Goal: Information Seeking & Learning: Check status

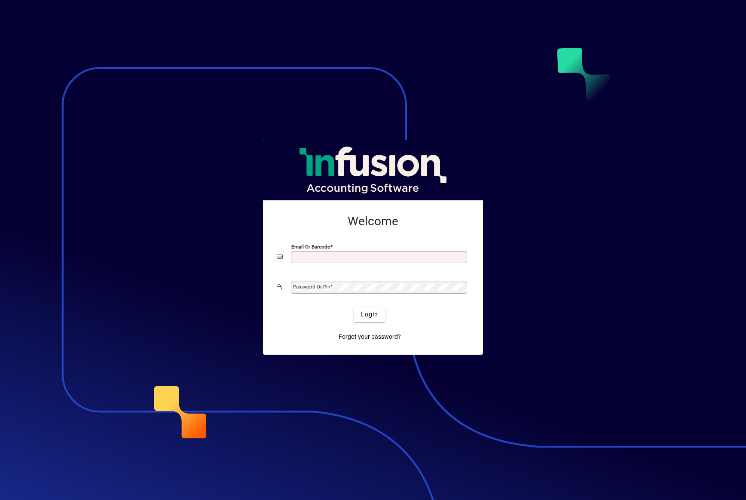
click at [364, 250] on div "Email or Barcode" at bounding box center [373, 257] width 193 height 16
type input "**********"
click at [351, 291] on div "Password or Pin" at bounding box center [379, 288] width 176 height 12
click at [354, 306] on button "Login" at bounding box center [369, 313] width 31 height 15
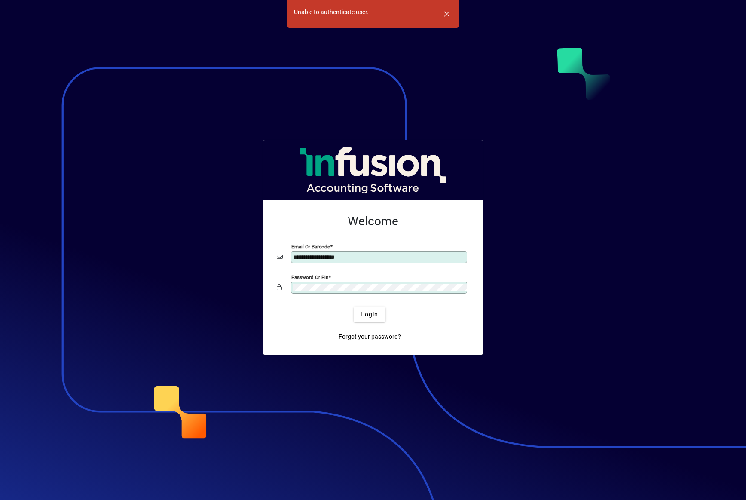
click at [168, 283] on app-login-layout "**********" at bounding box center [373, 250] width 746 height 500
click at [354, 306] on button "Login" at bounding box center [369, 313] width 31 height 15
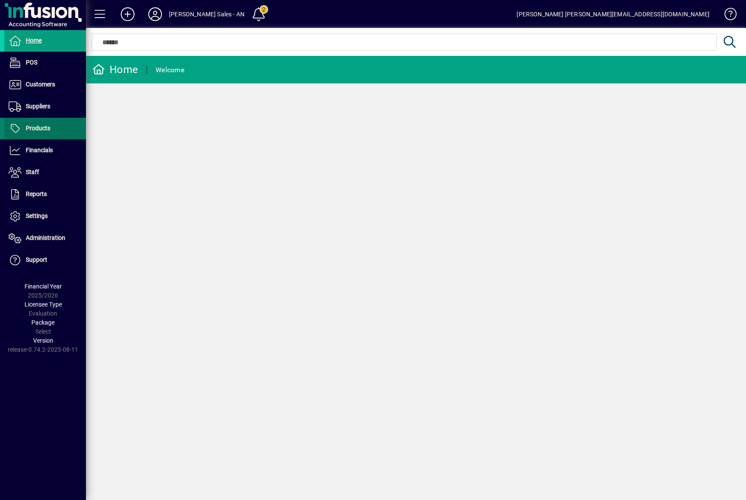
click at [27, 129] on span "Products" at bounding box center [38, 128] width 24 height 7
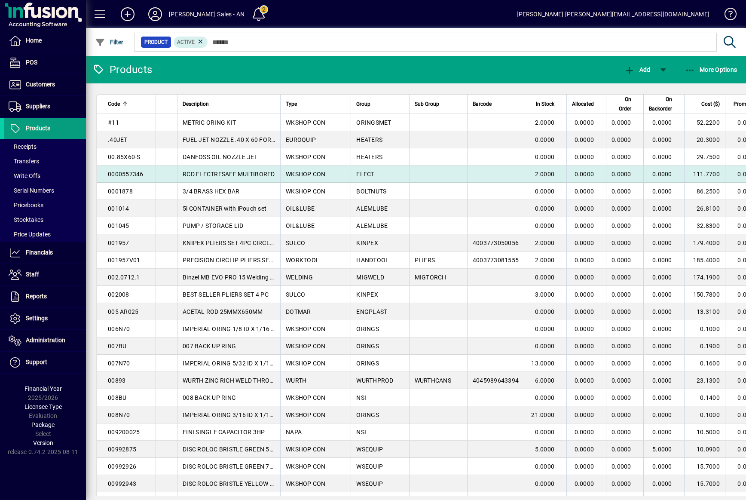
click at [292, 183] on td "WKSHOP CON" at bounding box center [315, 173] width 70 height 17
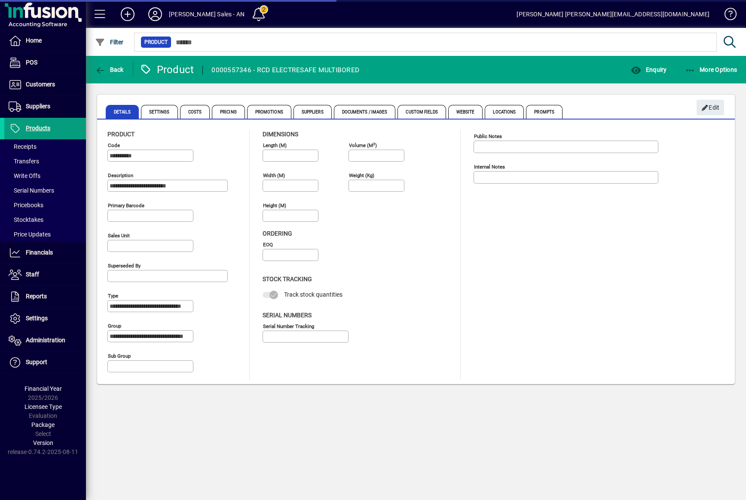
type input "****"
click at [643, 68] on span "Enquiry" at bounding box center [649, 69] width 36 height 7
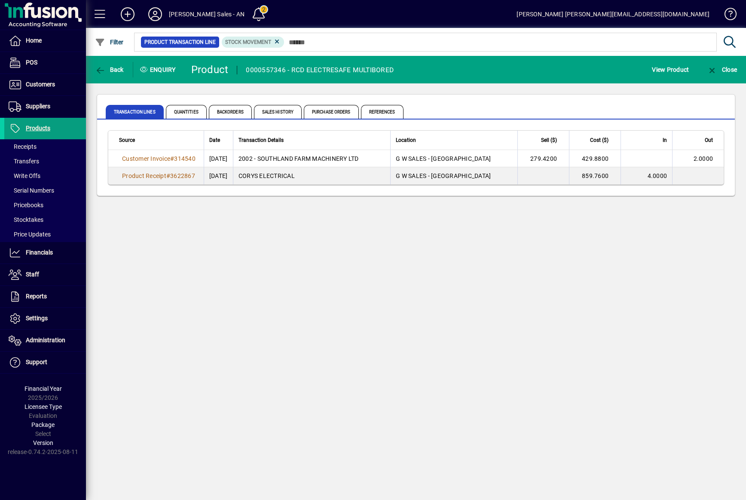
click at [285, 339] on div "Back Enquiry Product 0000557346 - RCD ELECTRESAFE MULTIBORED View Product Close…" at bounding box center [416, 278] width 660 height 444
click at [418, 303] on div "Back Enquiry Product 0000557346 - RCD ELECTRESAFE MULTIBORED View Product Close…" at bounding box center [416, 278] width 660 height 444
click at [162, 15] on icon at bounding box center [155, 14] width 17 height 14
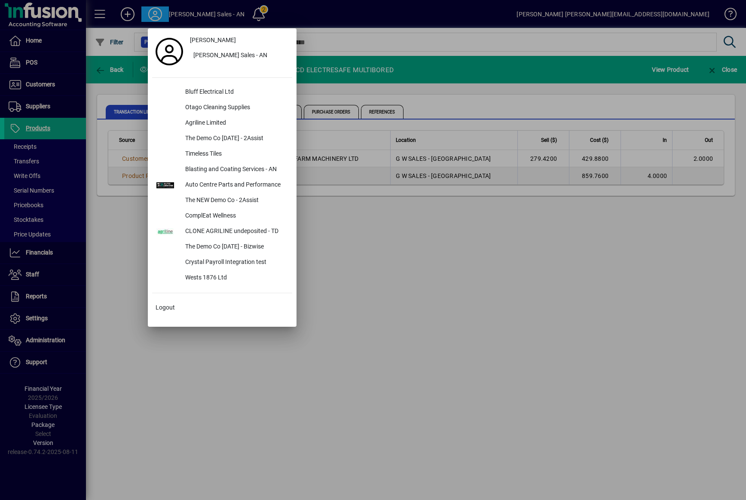
drag, startPoint x: 587, startPoint y: 459, endPoint x: 591, endPoint y: 430, distance: 29.6
click at [587, 460] on div at bounding box center [373, 250] width 746 height 500
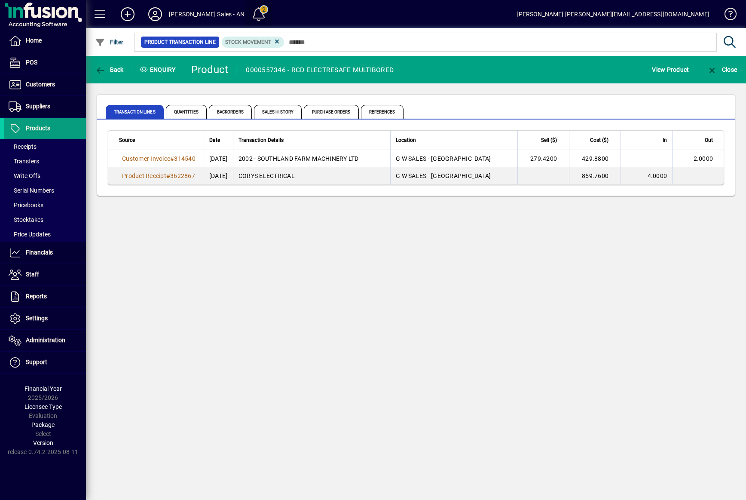
click at [251, 16] on span at bounding box center [258, 14] width 21 height 21
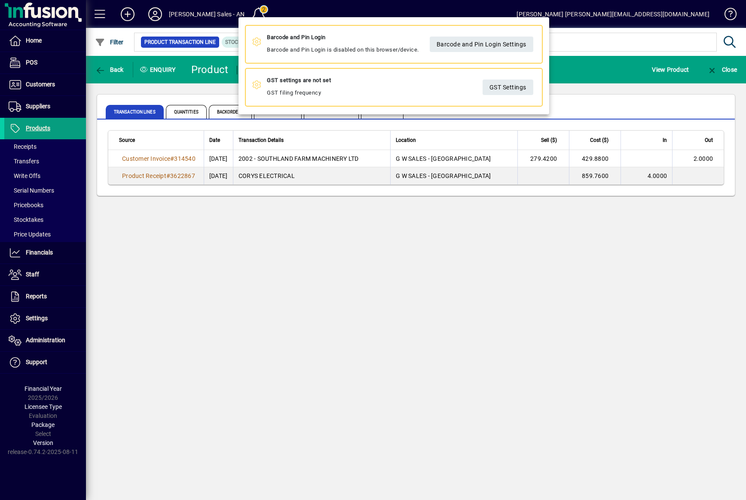
click at [156, 11] on div at bounding box center [373, 250] width 746 height 500
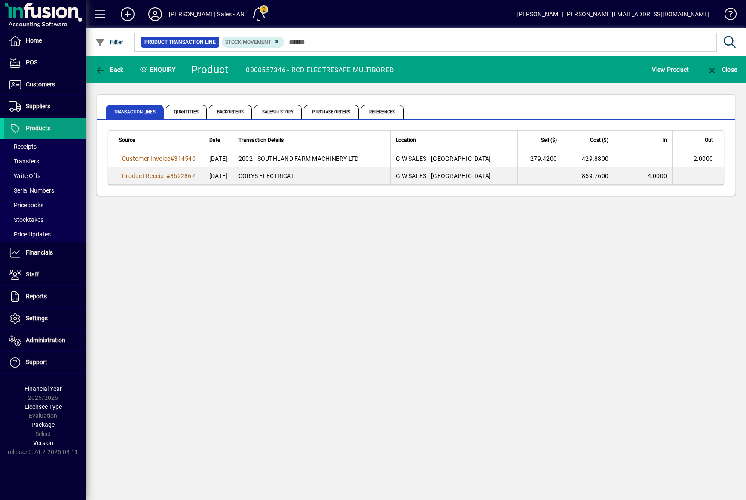
click at [157, 11] on icon at bounding box center [155, 14] width 17 height 14
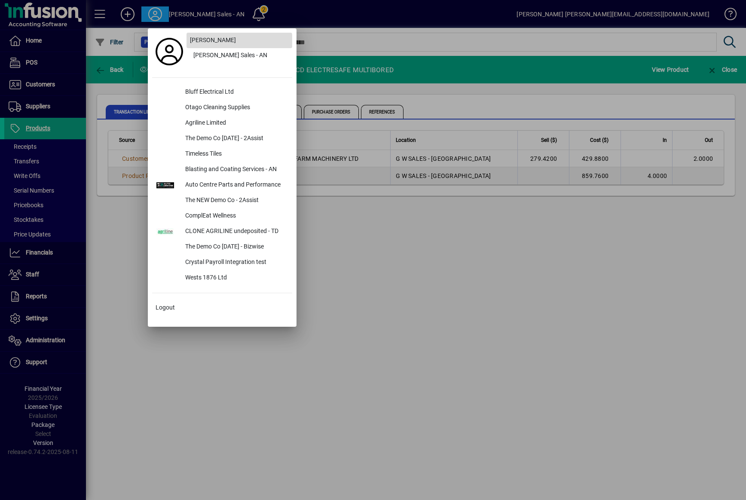
click at [213, 43] on span "[PERSON_NAME]" at bounding box center [213, 40] width 46 height 9
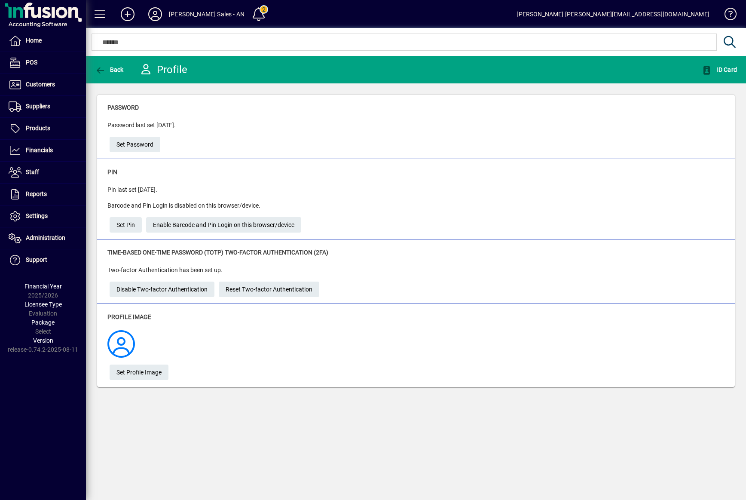
click at [410, 426] on div "Back Profile ID Card Password Password last set [DATE]. Set Password Pin Pin la…" at bounding box center [416, 278] width 660 height 444
drag, startPoint x: 408, startPoint y: 387, endPoint x: 404, endPoint y: 367, distance: 20.7
click at [408, 387] on div "Password Password last set [DATE]. Set Password Pin Pin last set [DATE]. Barcod…" at bounding box center [416, 240] width 660 height 315
click at [179, 466] on div "Back Profile ID Card Password Password last set [DATE]. Set Password Pin Pin la…" at bounding box center [416, 278] width 660 height 444
